Goal: Task Accomplishment & Management: Use online tool/utility

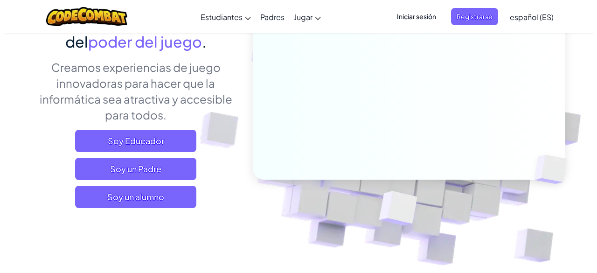
scroll to position [125, 0]
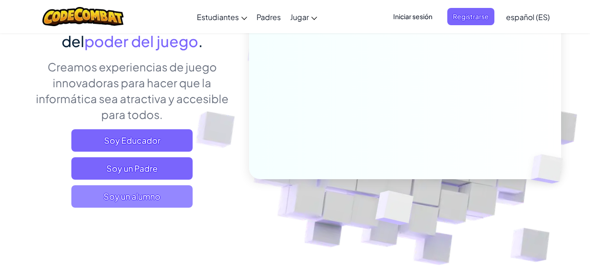
click at [151, 191] on span "Soy un alumno" at bounding box center [131, 196] width 121 height 22
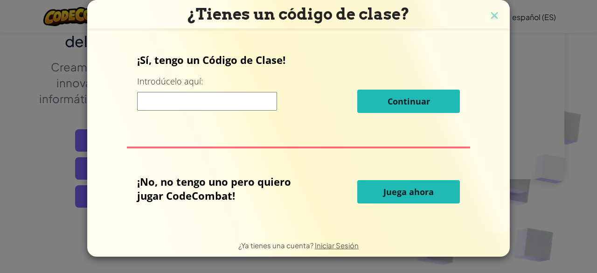
click at [228, 96] on input at bounding box center [207, 101] width 140 height 19
click at [391, 188] on span "Juega ahora" at bounding box center [408, 191] width 50 height 11
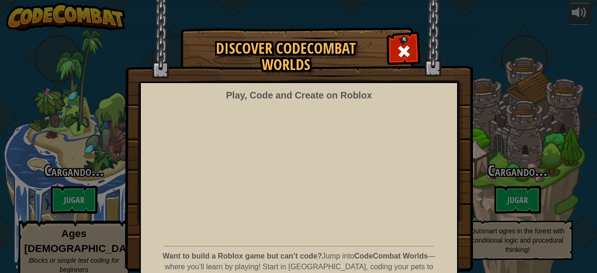
select select "es-ES"
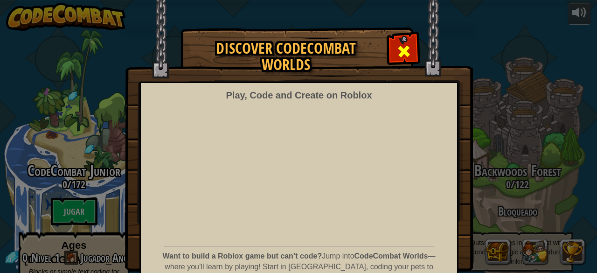
click at [391, 52] on div at bounding box center [403, 49] width 29 height 29
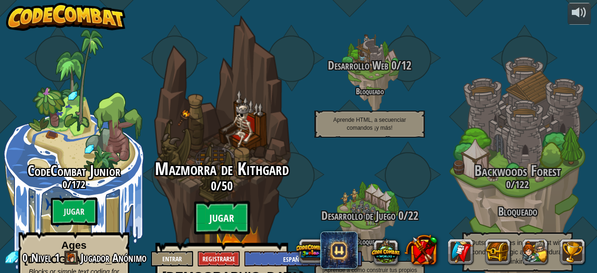
click at [234, 201] on btn "Jugar" at bounding box center [222, 218] width 56 height 34
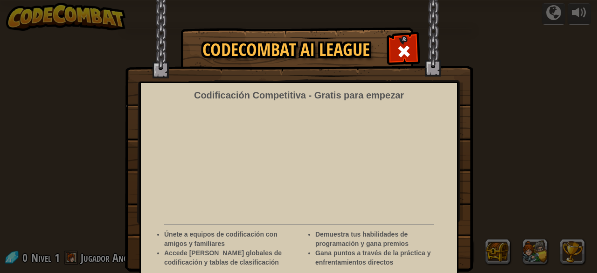
select select "es-ES"
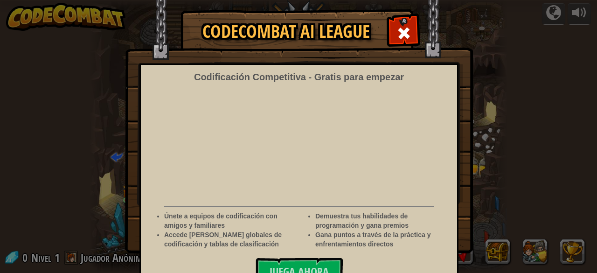
scroll to position [37, 0]
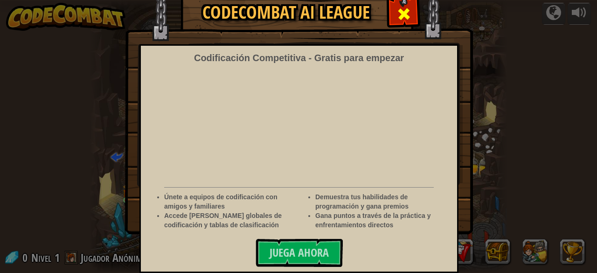
click at [396, 20] on span at bounding box center [403, 14] width 15 height 15
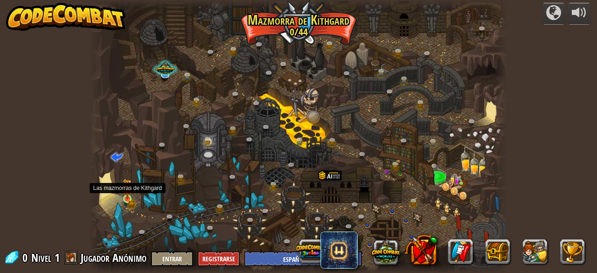
click at [131, 194] on img at bounding box center [127, 189] width 9 height 21
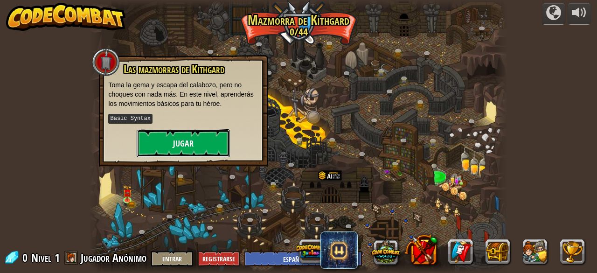
click at [176, 144] on button "Jugar" at bounding box center [183, 143] width 93 height 28
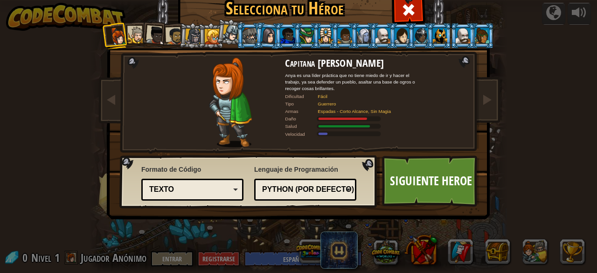
click at [133, 41] on div at bounding box center [136, 35] width 17 height 17
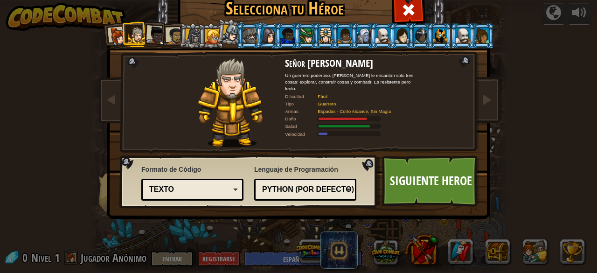
click at [151, 39] on div at bounding box center [155, 35] width 19 height 19
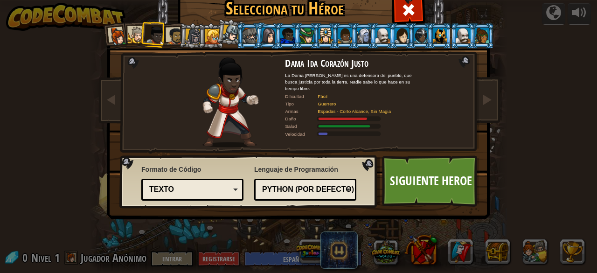
click at [171, 36] on div at bounding box center [174, 36] width 17 height 17
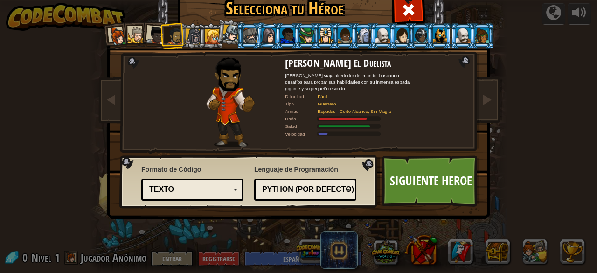
click at [181, 35] on li at bounding box center [173, 36] width 26 height 26
click at [185, 35] on div at bounding box center [193, 36] width 16 height 16
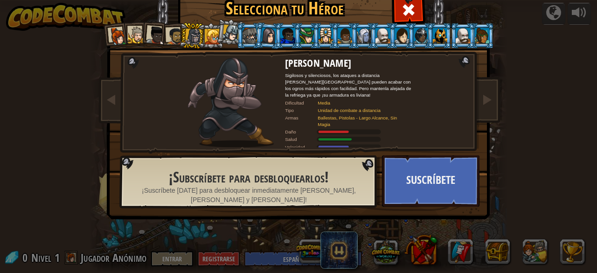
click at [208, 39] on div at bounding box center [212, 36] width 15 height 15
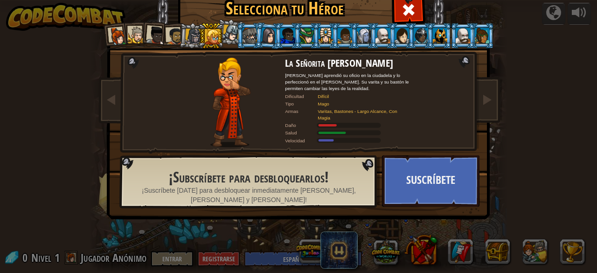
click at [229, 32] on div at bounding box center [231, 33] width 17 height 17
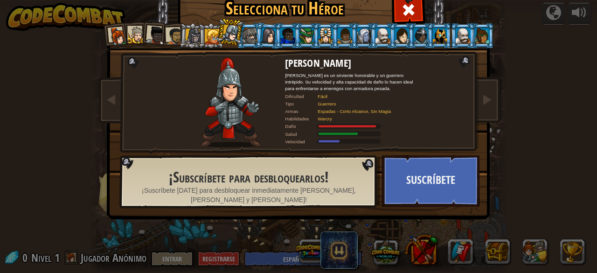
click at [279, 25] on li at bounding box center [287, 36] width 25 height 26
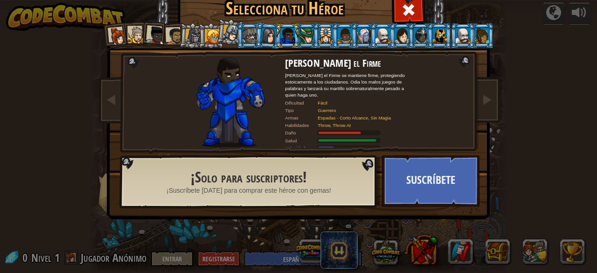
click at [456, 34] on div at bounding box center [463, 35] width 14 height 15
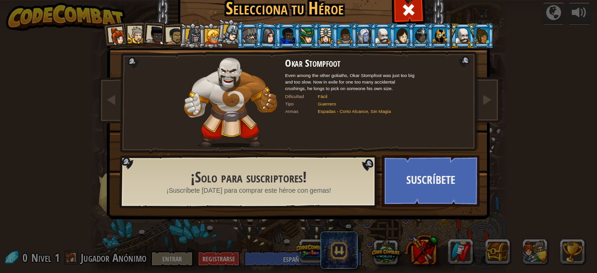
click at [379, 42] on div at bounding box center [382, 35] width 14 height 15
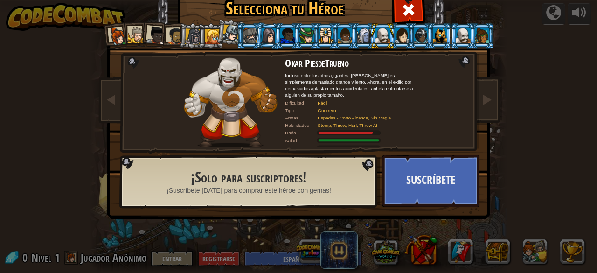
click at [155, 39] on div at bounding box center [155, 35] width 19 height 19
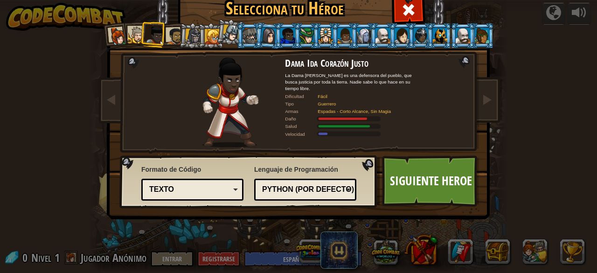
click at [284, 30] on div at bounding box center [287, 35] width 14 height 15
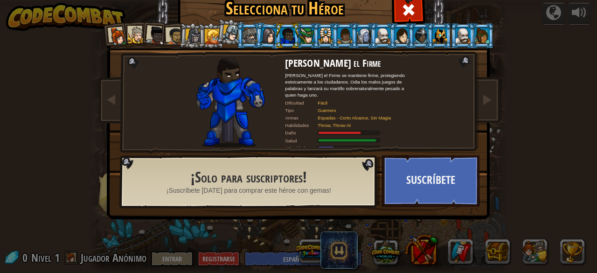
click at [109, 42] on div at bounding box center [118, 36] width 19 height 19
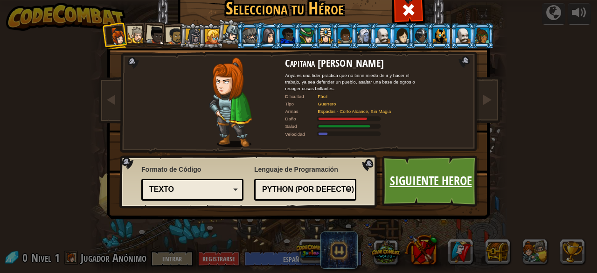
click at [422, 177] on link "Siguiente Heroe" at bounding box center [430, 180] width 97 height 51
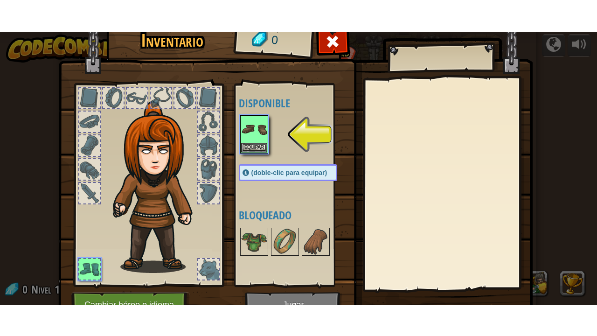
scroll to position [31, 0]
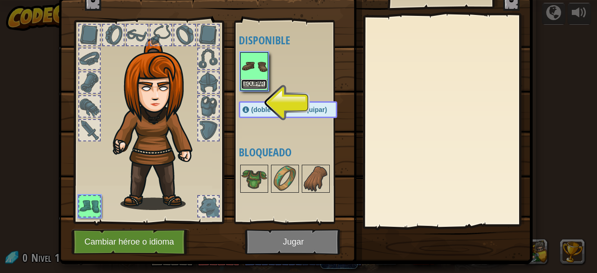
click at [257, 81] on button "Equipar" at bounding box center [254, 84] width 26 height 10
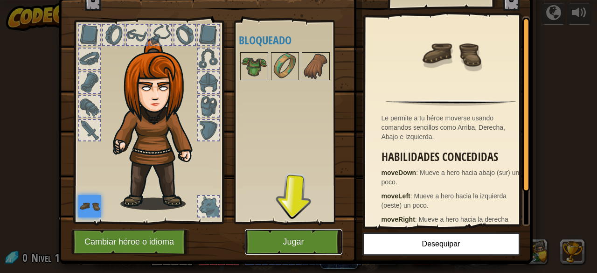
click at [288, 235] on button "Jugar" at bounding box center [293, 242] width 97 height 26
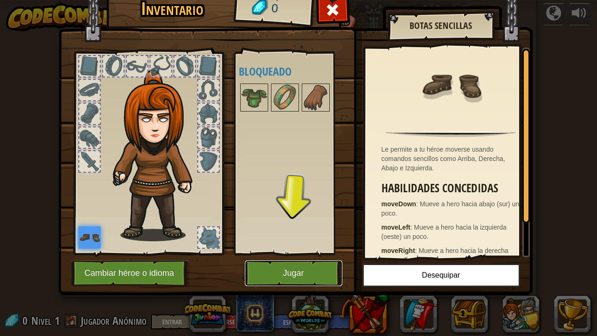
scroll to position [0, 0]
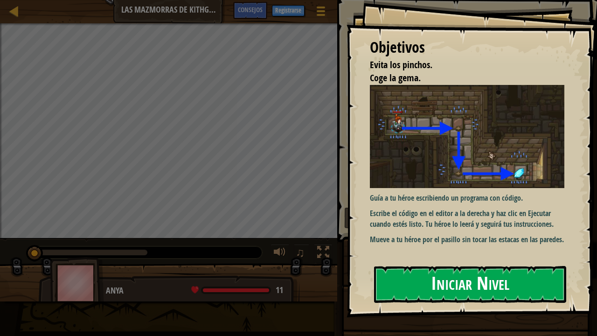
click at [446, 272] on button "Iniciar Nivel" at bounding box center [470, 284] width 192 height 37
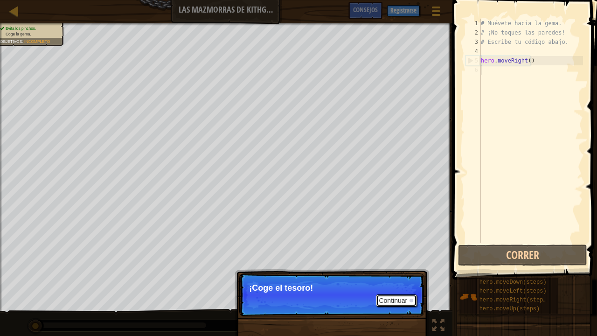
click at [392, 272] on button "Continuar" at bounding box center [396, 300] width 41 height 12
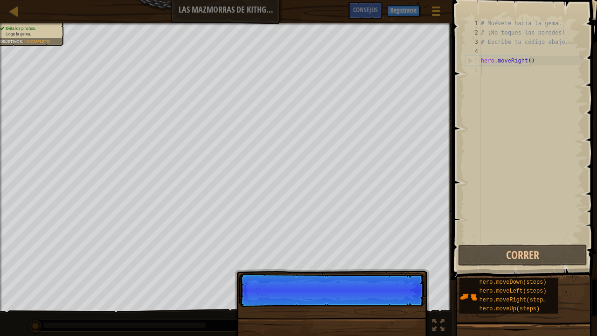
scroll to position [4, 0]
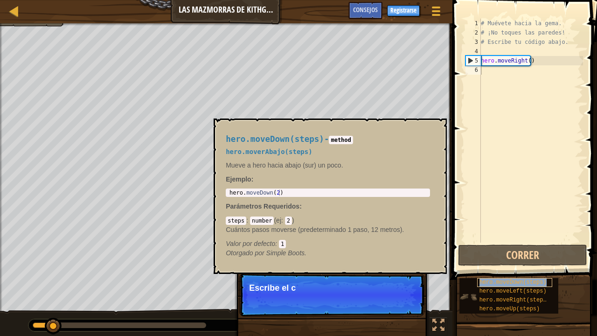
click at [503, 272] on span "hero.moveDown(steps)" at bounding box center [512, 282] width 67 height 7
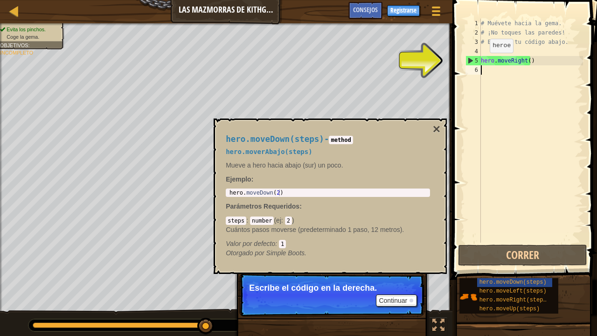
click at [471, 62] on div "5" at bounding box center [473, 60] width 15 height 9
click at [538, 60] on div "# Muévete hacia la gema. # ¡No toques las paredes! # Escribe tu código abajo. h…" at bounding box center [531, 140] width 104 height 243
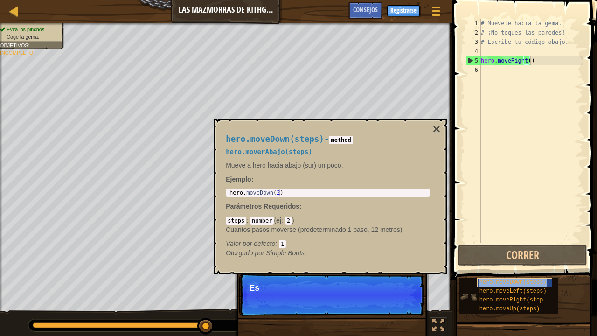
click at [529, 272] on span "hero.moveDown(steps)" at bounding box center [512, 282] width 67 height 7
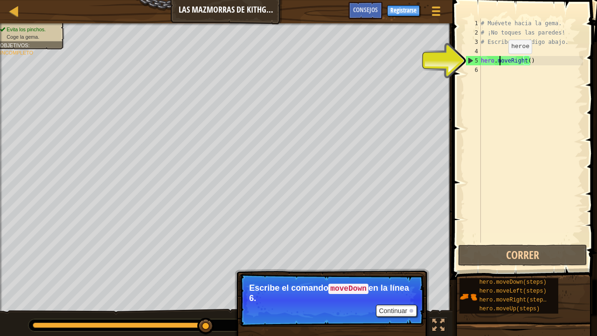
click at [500, 63] on div "# Muévete hacia la gema. # ¡No toques las paredes! # Escribe tu código abajo. h…" at bounding box center [531, 140] width 104 height 243
click at [536, 62] on div "# Muévete hacia la gema. # ¡No toques las paredes! # Escribe tu código abajo. h…" at bounding box center [531, 140] width 104 height 243
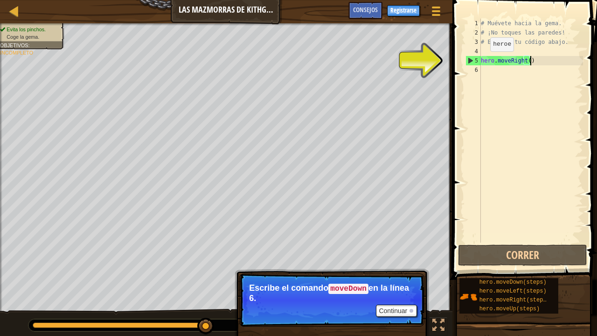
click at [469, 59] on div "5" at bounding box center [473, 60] width 15 height 9
type textarea "hero.moveRight()"
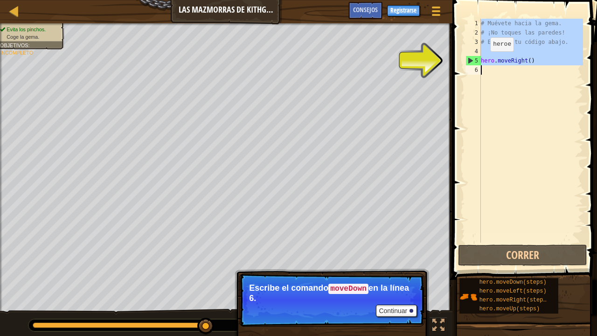
click at [469, 59] on div "5" at bounding box center [473, 60] width 15 height 9
type textarea "hero.moveRight()"
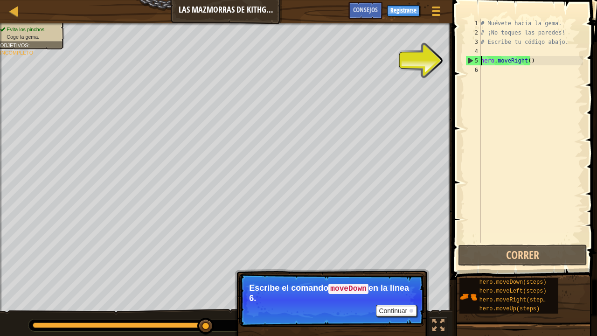
click at [487, 71] on div "# Muévete hacia la gema. # ¡No toques las paredes! # Escribe tu código abajo. h…" at bounding box center [531, 140] width 104 height 243
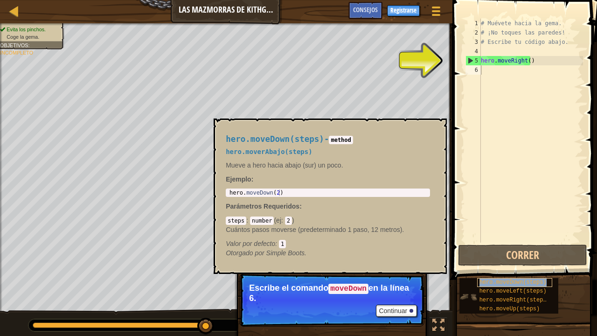
click at [515, 272] on span "hero.moveDown(steps)" at bounding box center [512, 282] width 67 height 7
click at [484, 60] on div "# Muévete hacia la gema. # ¡No toques las paredes! # Escribe tu código abajo. h…" at bounding box center [531, 140] width 104 height 243
click at [536, 62] on div "# Muévete hacia la gema. # ¡No toques las paredes! # Escribe tu código abajo. h…" at bounding box center [531, 140] width 104 height 243
click at [514, 272] on span "hero.moveDown(steps)" at bounding box center [512, 282] width 67 height 7
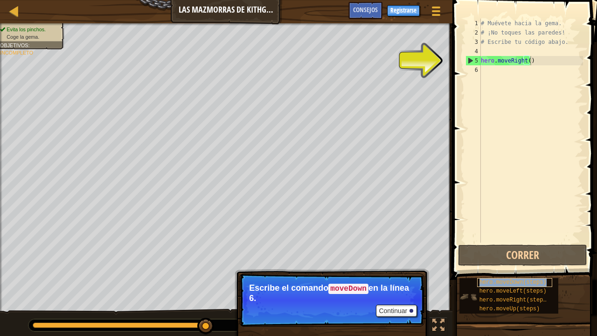
click at [513, 272] on span "hero.moveDown(steps)" at bounding box center [512, 282] width 67 height 7
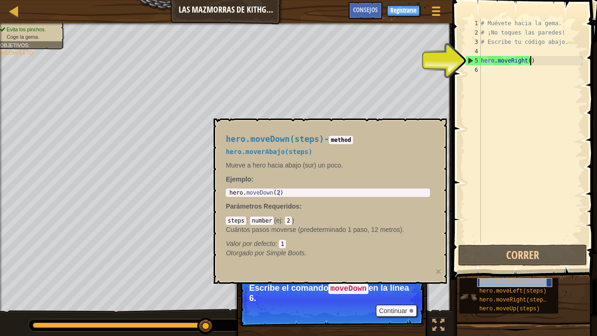
click at [513, 272] on span "hero.moveDown(steps)" at bounding box center [512, 282] width 67 height 7
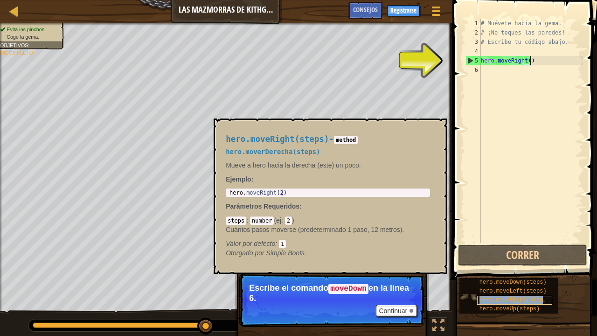
click at [515, 272] on span "hero.moveRight(steps)" at bounding box center [514, 300] width 70 height 7
click at [514, 272] on span "hero.moveLeft(steps)" at bounding box center [512, 291] width 67 height 7
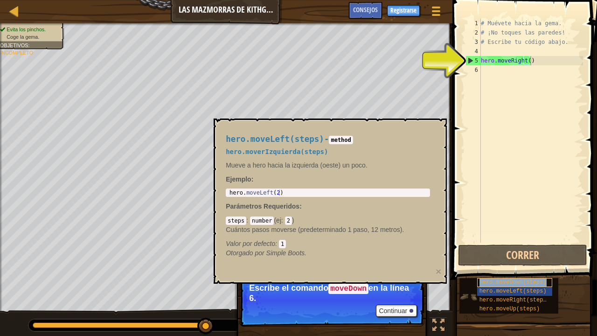
click at [513, 272] on span "hero.moveDown(steps)" at bounding box center [512, 282] width 67 height 7
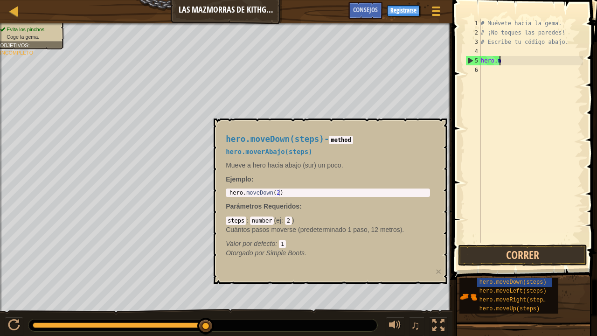
type textarea "h"
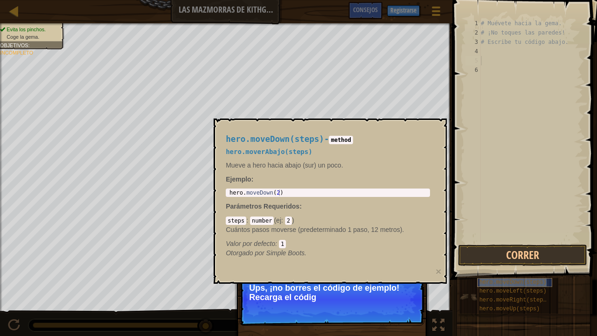
click at [482, 272] on span "hero.moveDown(steps)" at bounding box center [512, 282] width 67 height 7
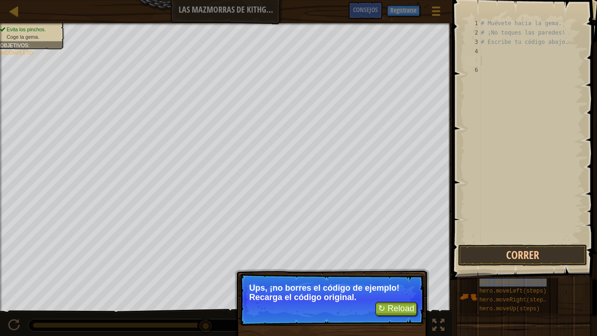
drag, startPoint x: 347, startPoint y: 305, endPoint x: 384, endPoint y: 311, distance: 37.7
click at [351, 272] on p "↻ Reload Ups, ¡no borres el código de ejemplo! Recarga el código original." at bounding box center [331, 299] width 185 height 52
click at [392, 272] on button "↻ Reload" at bounding box center [396, 309] width 42 height 14
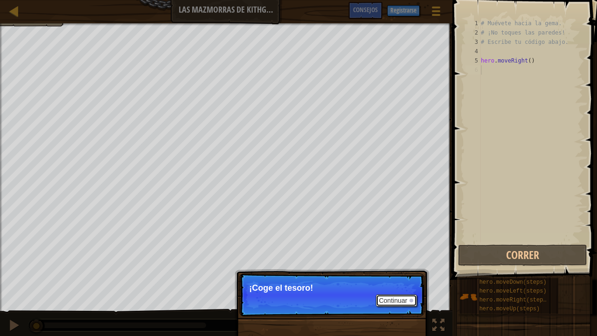
click at [387, 272] on button "Continuar" at bounding box center [396, 300] width 41 height 12
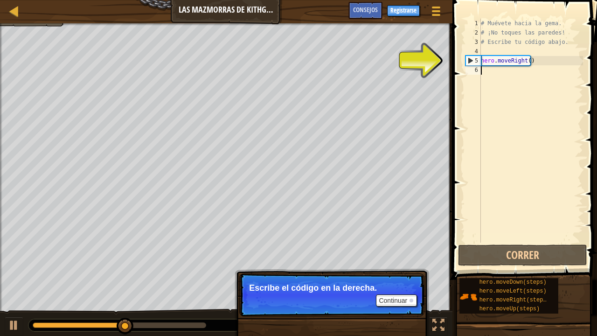
click at [500, 69] on div "# Muévete hacia la gema. # ¡No toques las paredes! # Escribe tu código abajo. h…" at bounding box center [531, 140] width 104 height 243
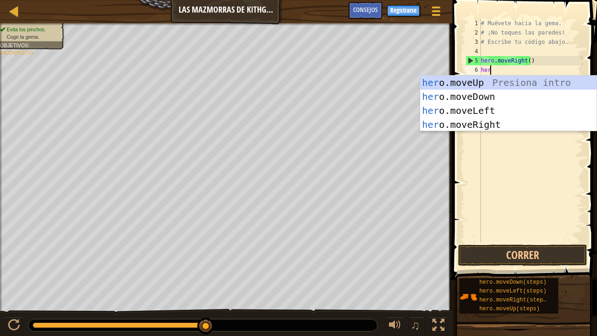
type textarea "hero"
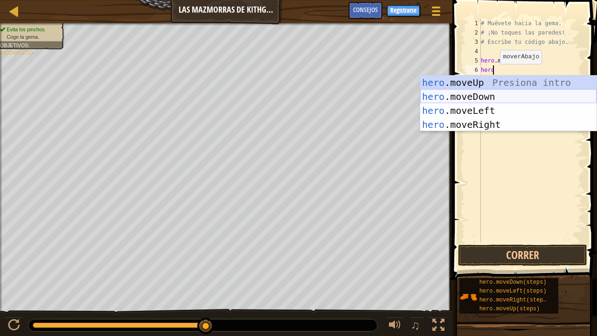
click at [487, 98] on div "hero .moveUp Presiona intro hero .moveDown Presiona intro hero .moveLeft Presio…" at bounding box center [508, 118] width 176 height 84
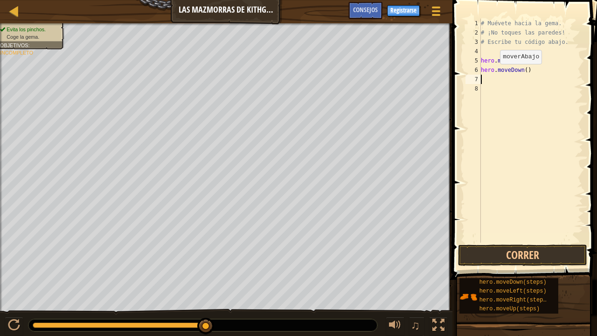
scroll to position [4, 0]
click at [530, 68] on div "# Muévete hacia la gema. # ¡No toques las paredes! # Escribe tu código abajo. h…" at bounding box center [531, 140] width 104 height 243
click at [526, 69] on div "# Muévete hacia la gema. # ¡No toques las paredes! # Escribe tu código abajo. h…" at bounding box center [531, 140] width 104 height 243
click at [525, 69] on div "# Muévete hacia la gema. # ¡No toques las paredes! # Escribe tu código abajo. h…" at bounding box center [531, 140] width 104 height 243
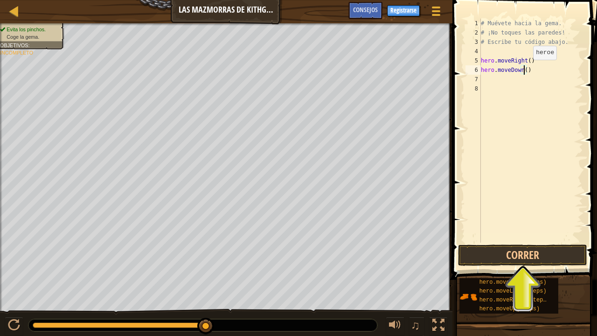
click at [525, 69] on div "# Muévete hacia la gema. # ¡No toques las paredes! # Escribe tu código abajo. h…" at bounding box center [531, 140] width 104 height 243
click at [523, 69] on div "# Muévete hacia la gema. # ¡No toques las paredes! # Escribe tu código abajo. h…" at bounding box center [531, 131] width 104 height 224
click at [523, 69] on div "# Muévete hacia la gema. # ¡No toques las paredes! # Escribe tu código abajo. h…" at bounding box center [531, 140] width 104 height 243
type textarea "hero.moveDown(2)"
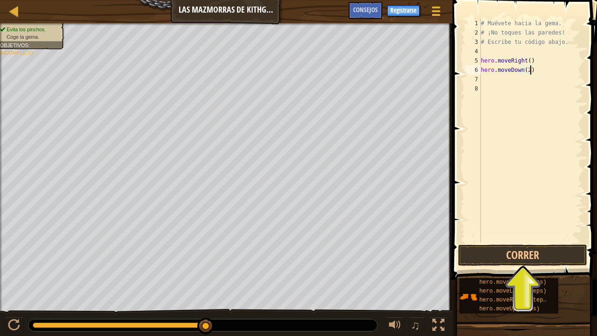
click at [542, 71] on div "# Muévete hacia la gema. # ¡No toques las paredes! # Escribe tu código abajo. h…" at bounding box center [531, 140] width 104 height 243
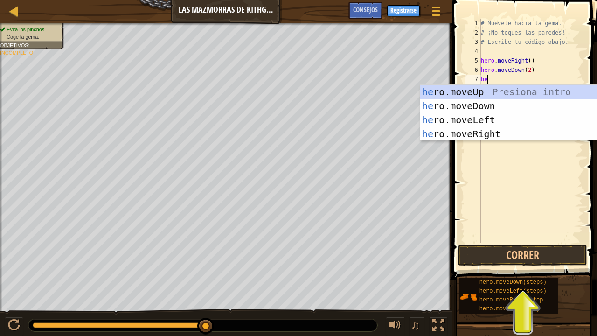
type textarea "hero"
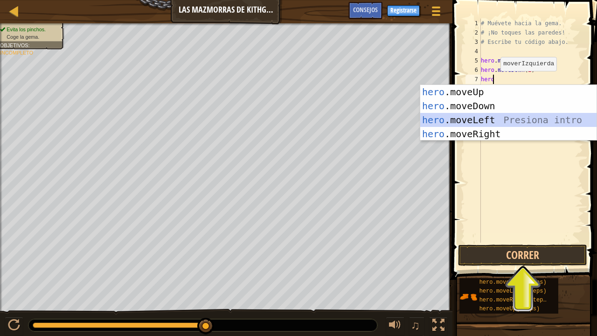
click at [476, 122] on div "hero .moveUp Presiona intro hero .moveDown Presiona intro hero .moveLeft Presio…" at bounding box center [508, 127] width 176 height 84
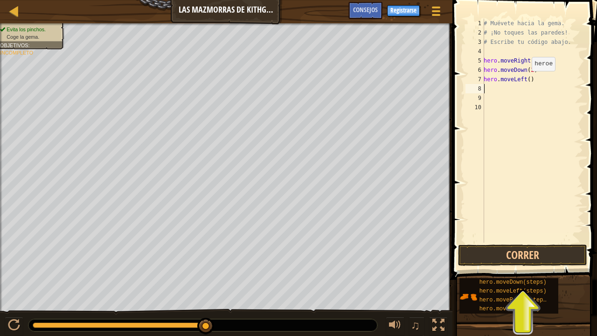
click at [527, 80] on div "# Muévete hacia la gema. # ¡No toques las paredes! # Escribe tu código abajo. h…" at bounding box center [532, 140] width 101 height 243
click at [518, 258] on button "Correr" at bounding box center [522, 254] width 129 height 21
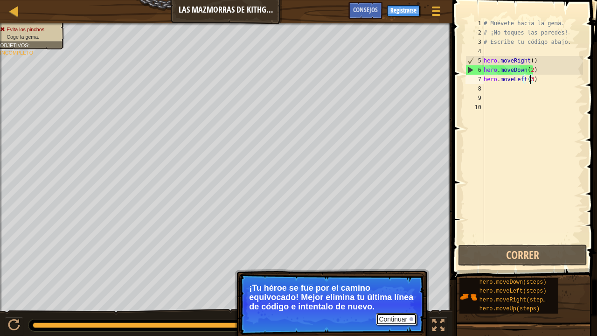
drag, startPoint x: 404, startPoint y: 316, endPoint x: 397, endPoint y: 318, distance: 7.4
click at [403, 272] on button "Continuar" at bounding box center [396, 319] width 41 height 12
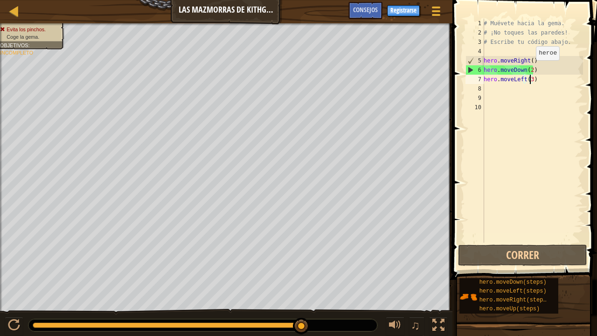
click at [531, 69] on div "# Muévete hacia la gema. # ¡No toques las paredes! # Escribe tu código abajo. h…" at bounding box center [532, 140] width 101 height 243
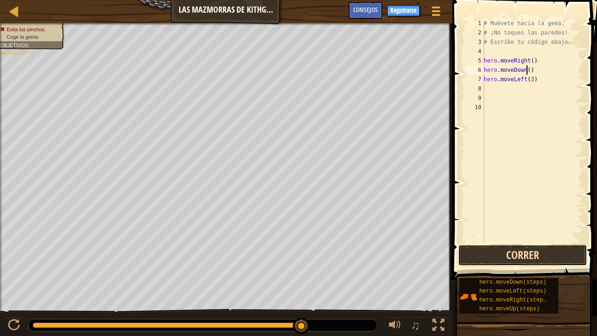
click at [520, 251] on button "Correr" at bounding box center [522, 254] width 129 height 21
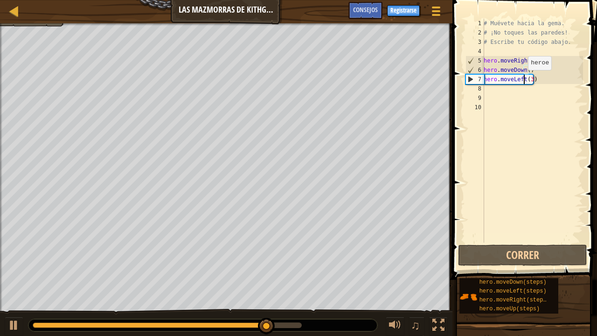
click at [523, 79] on div "# Muévete hacia la gema. # ¡No toques las paredes! # Escribe tu código abajo. h…" at bounding box center [532, 140] width 101 height 243
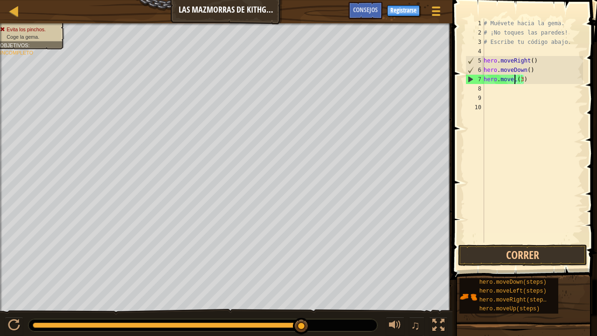
scroll to position [4, 3]
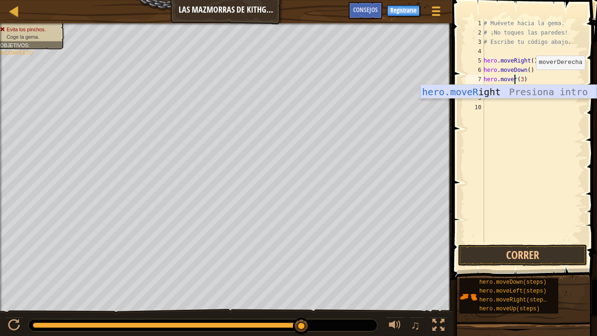
click at [538, 91] on div "hero.moveR ight Presiona intro" at bounding box center [508, 106] width 176 height 42
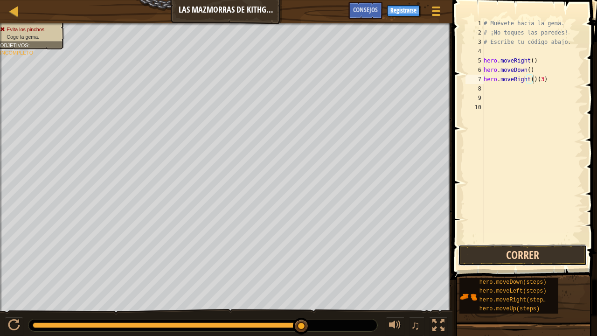
click at [525, 250] on button "Correr" at bounding box center [522, 254] width 129 height 21
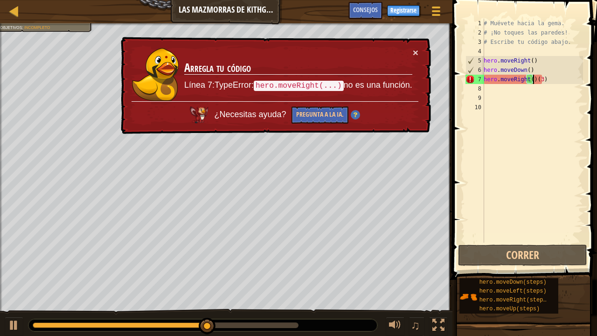
click at [411, 55] on td "Arregla tu código Línea 7:TypeError: hero.moveRight(...) no es una función." at bounding box center [298, 75] width 229 height 54
click at [414, 55] on button "×" at bounding box center [416, 53] width 6 height 10
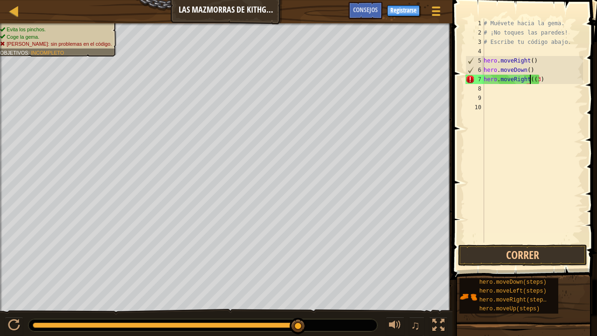
type textarea "hero.moveRight(3)"
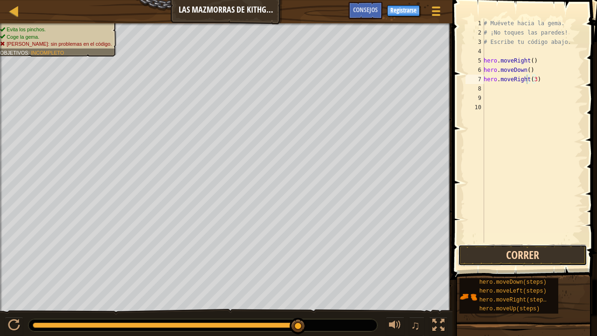
click at [536, 258] on button "Correr" at bounding box center [522, 254] width 129 height 21
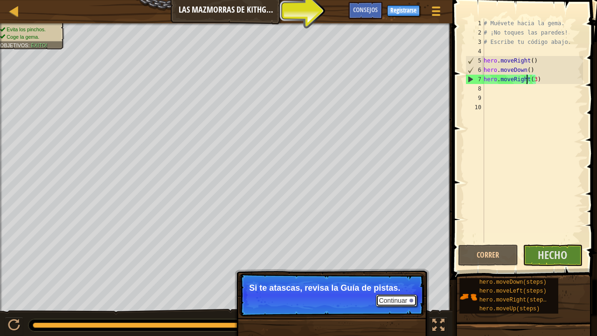
click at [404, 272] on button "Continuar" at bounding box center [396, 300] width 41 height 12
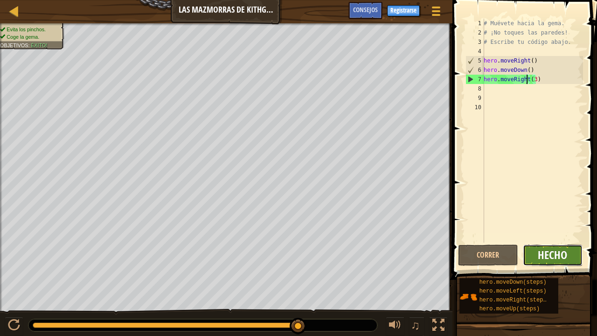
click at [547, 248] on span "Hecho" at bounding box center [552, 254] width 29 height 15
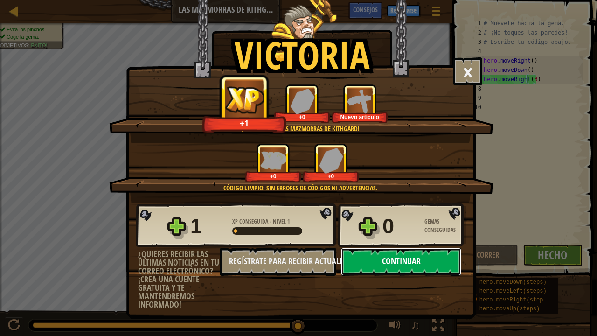
click at [376, 263] on button "Continuar" at bounding box center [401, 262] width 120 height 28
select select "es-ES"
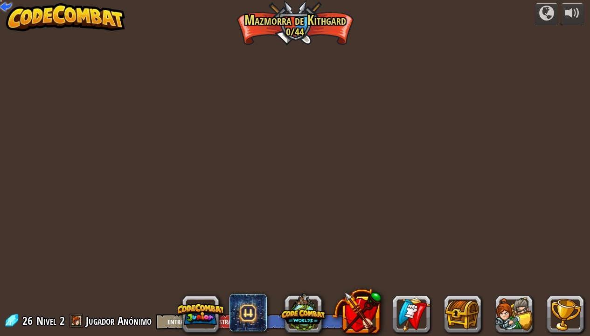
select select "es-ES"
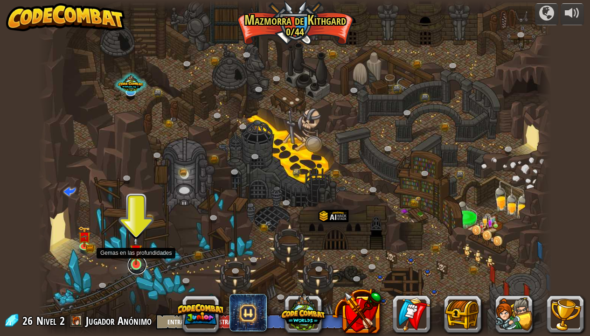
click at [140, 267] on link at bounding box center [137, 265] width 19 height 19
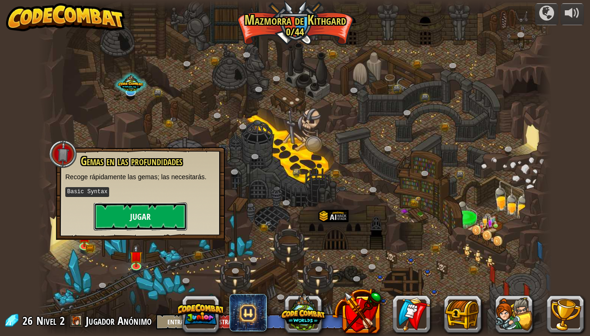
click at [149, 222] on button "Jugar" at bounding box center [140, 216] width 93 height 28
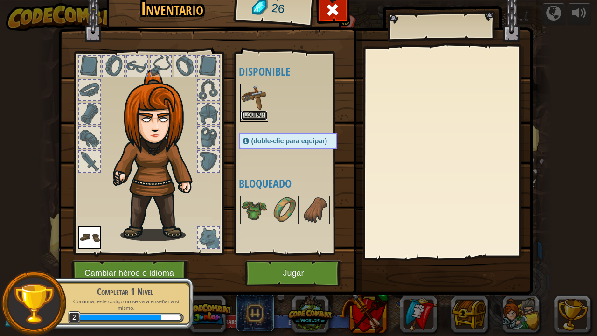
click at [256, 117] on button "Equipar" at bounding box center [254, 116] width 26 height 10
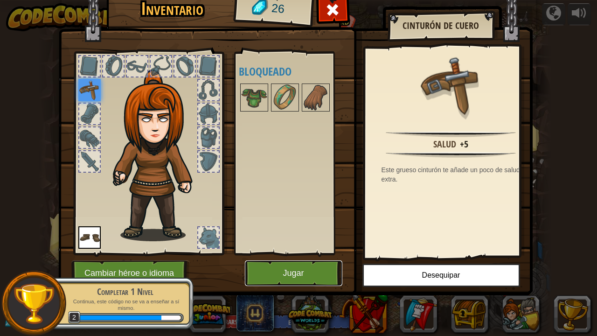
click at [314, 272] on button "Jugar" at bounding box center [293, 273] width 97 height 26
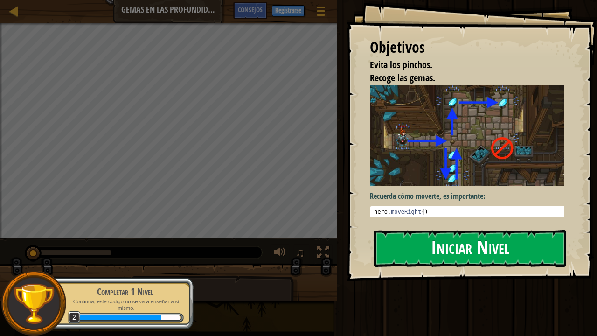
click at [439, 230] on button "Iniciar Nivel" at bounding box center [470, 248] width 192 height 37
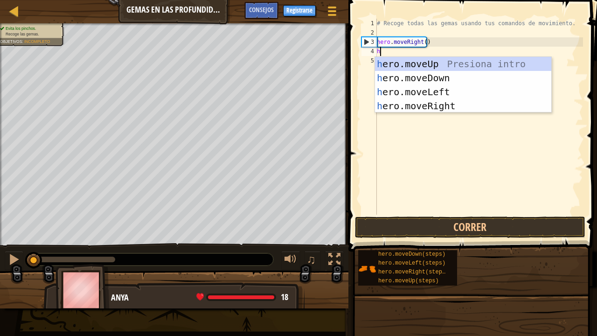
scroll to position [4, 0]
type textarea "her"
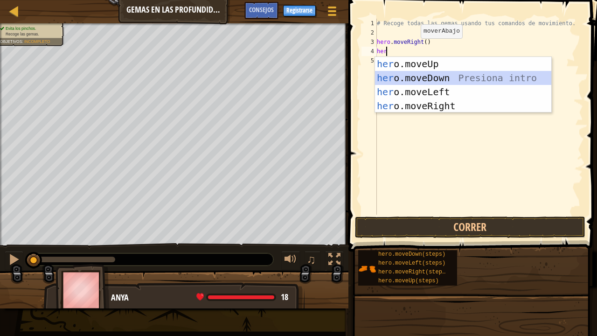
click at [419, 74] on div "her o.moveUp Presiona intro her o.moveDown Presiona intro her o.moveLeft Presio…" at bounding box center [463, 99] width 176 height 84
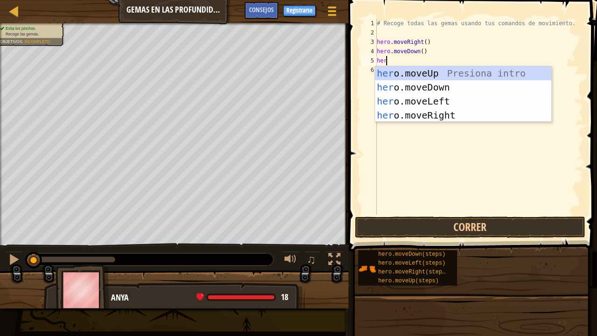
type textarea "hero"
click at [417, 72] on div "hero .moveUp Presiona intro hero .moveDown Presiona intro hero .moveLeft Presio…" at bounding box center [463, 108] width 176 height 84
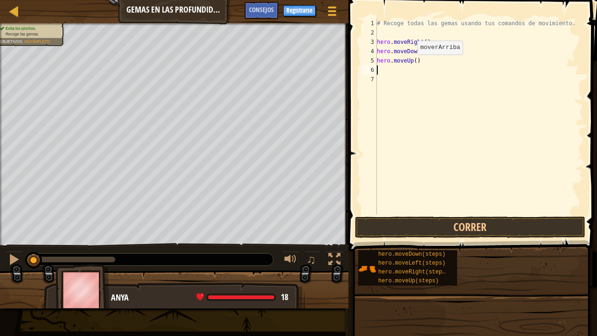
scroll to position [4, 0]
click at [413, 61] on div "# Recoge todas las gemas usando tus comandos de movimiento. hero . moveRight ( …" at bounding box center [479, 126] width 208 height 215
type textarea "hero.moveUp(2)"
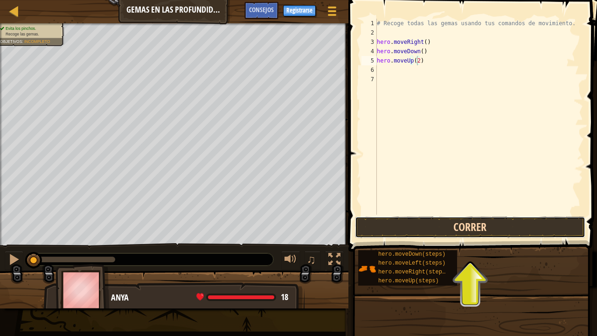
click at [444, 225] on button "Correr" at bounding box center [470, 226] width 230 height 21
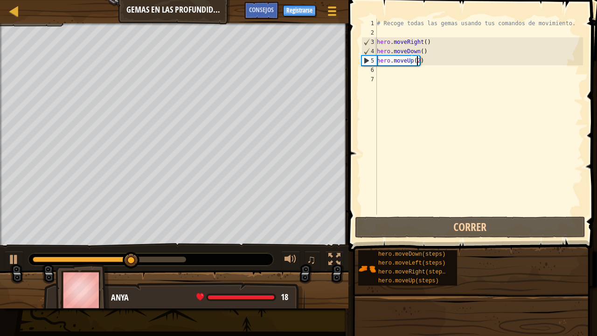
click at [389, 71] on div "# Recoge todas las gemas usando tus comandos de movimiento. hero . moveRight ( …" at bounding box center [479, 126] width 208 height 215
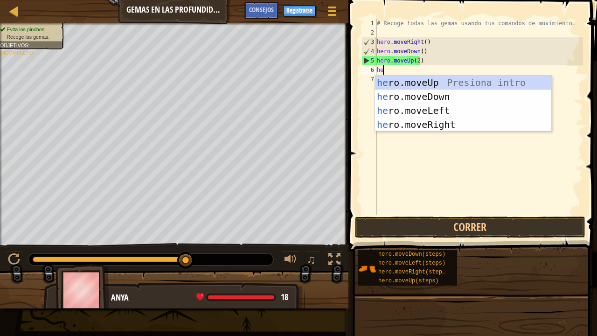
type textarea "her"
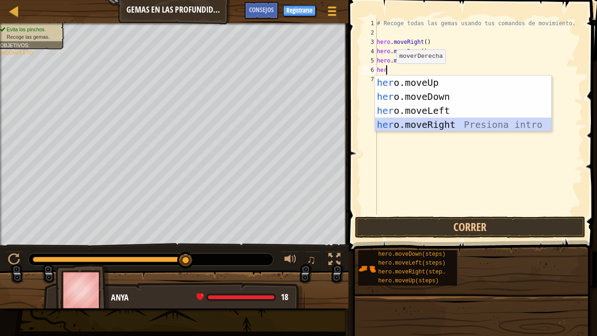
click at [440, 121] on div "her o.moveUp Presiona intro her o.moveDown Presiona intro her o.moveLeft Presio…" at bounding box center [463, 118] width 176 height 84
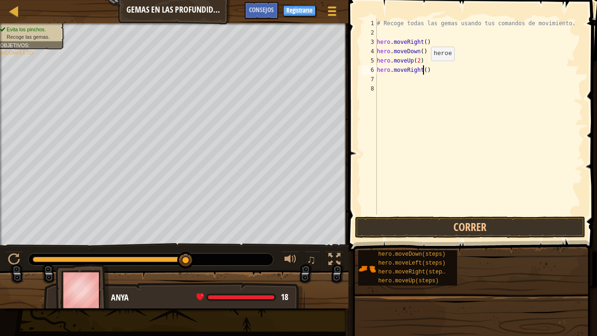
click at [423, 70] on div "# Recoge todas las gemas usando tus comandos de movimiento. hero . moveRight ( …" at bounding box center [479, 126] width 208 height 215
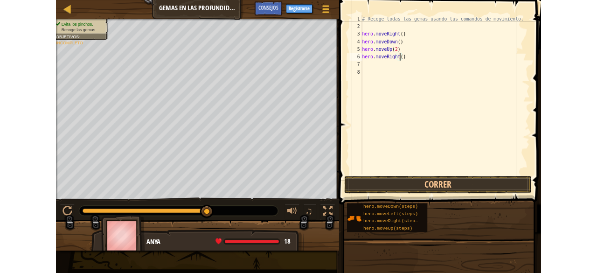
scroll to position [4, 4]
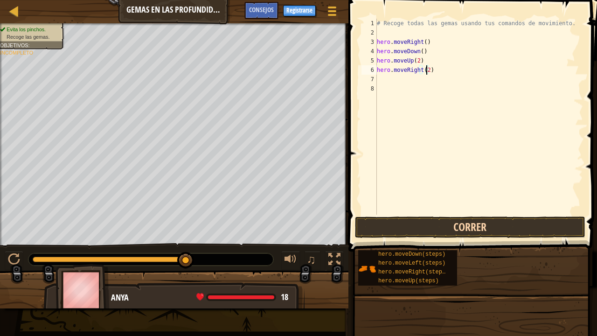
type textarea "hero.moveRight(2)"
click at [466, 234] on button "Correr" at bounding box center [470, 226] width 230 height 21
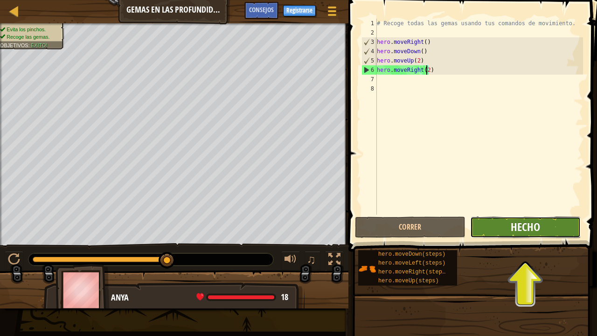
click at [522, 228] on span "Hecho" at bounding box center [525, 226] width 29 height 15
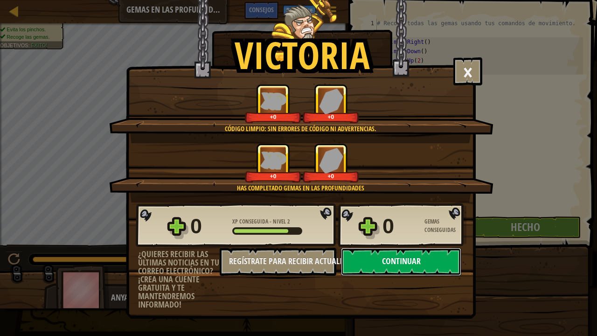
click at [414, 263] on button "Continuar" at bounding box center [401, 262] width 120 height 28
select select "es-ES"
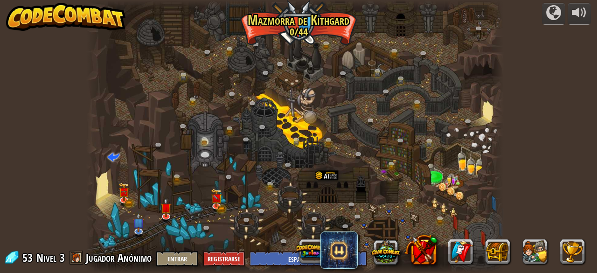
select select "es-ES"
